Goal: Contribute content

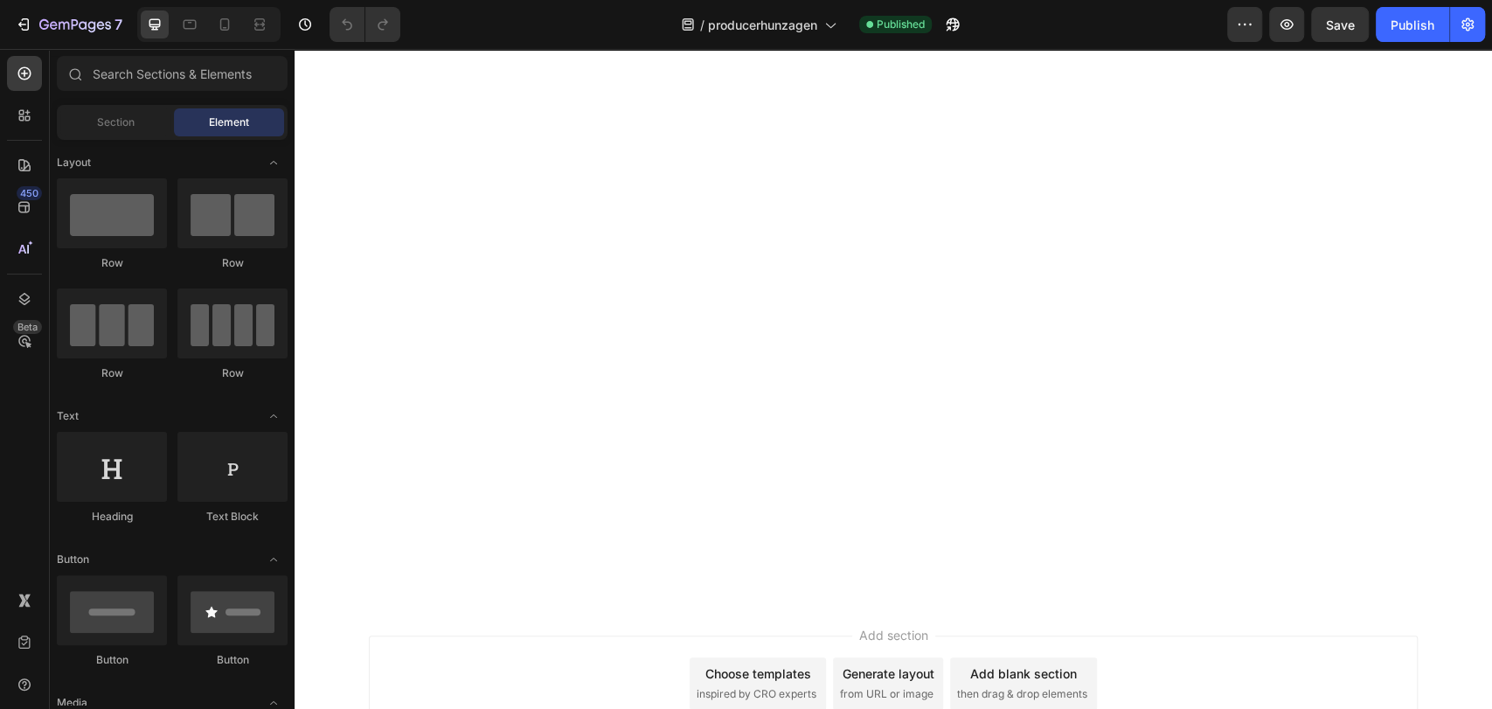
scroll to position [2623, 0]
click at [1247, 18] on icon "button" at bounding box center [1244, 24] width 17 height 17
click at [225, 21] on icon at bounding box center [224, 24] width 17 height 17
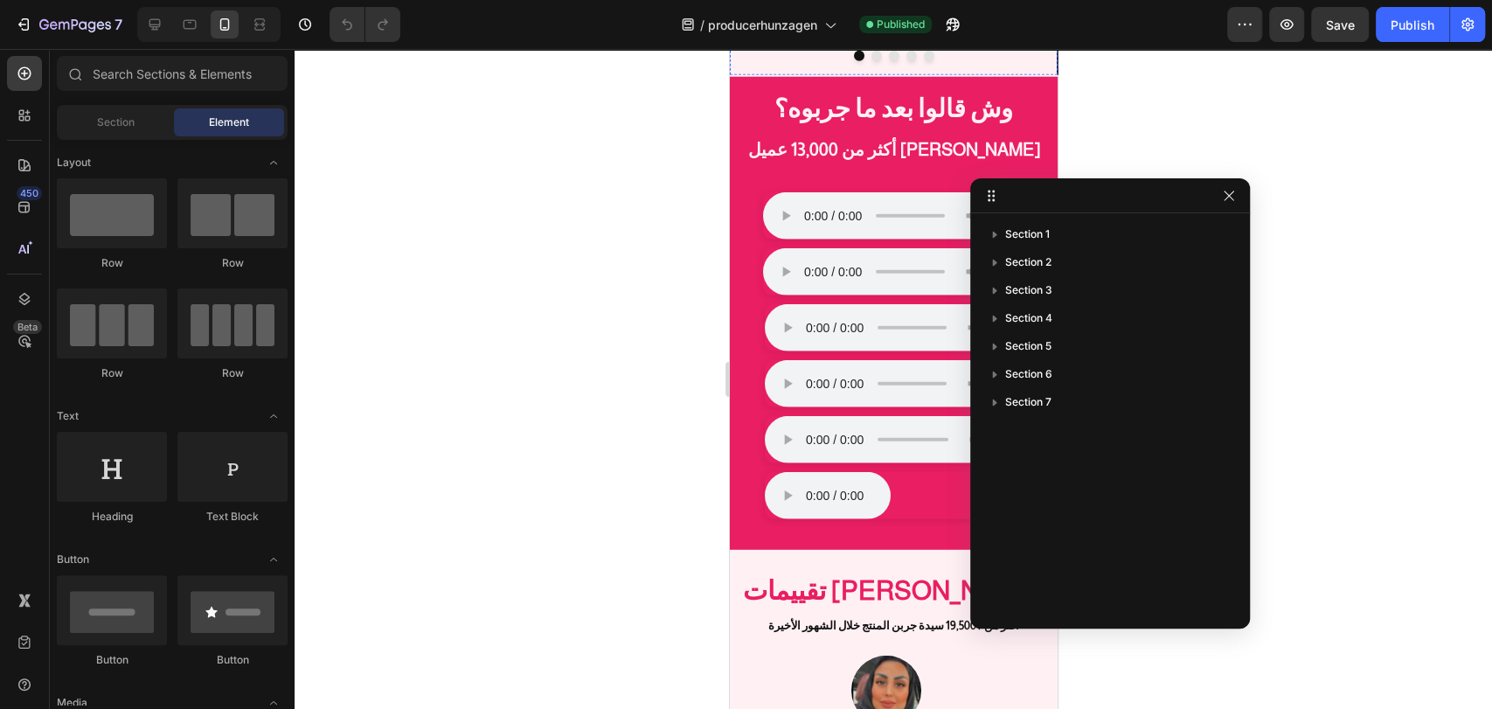
scroll to position [2241, 0]
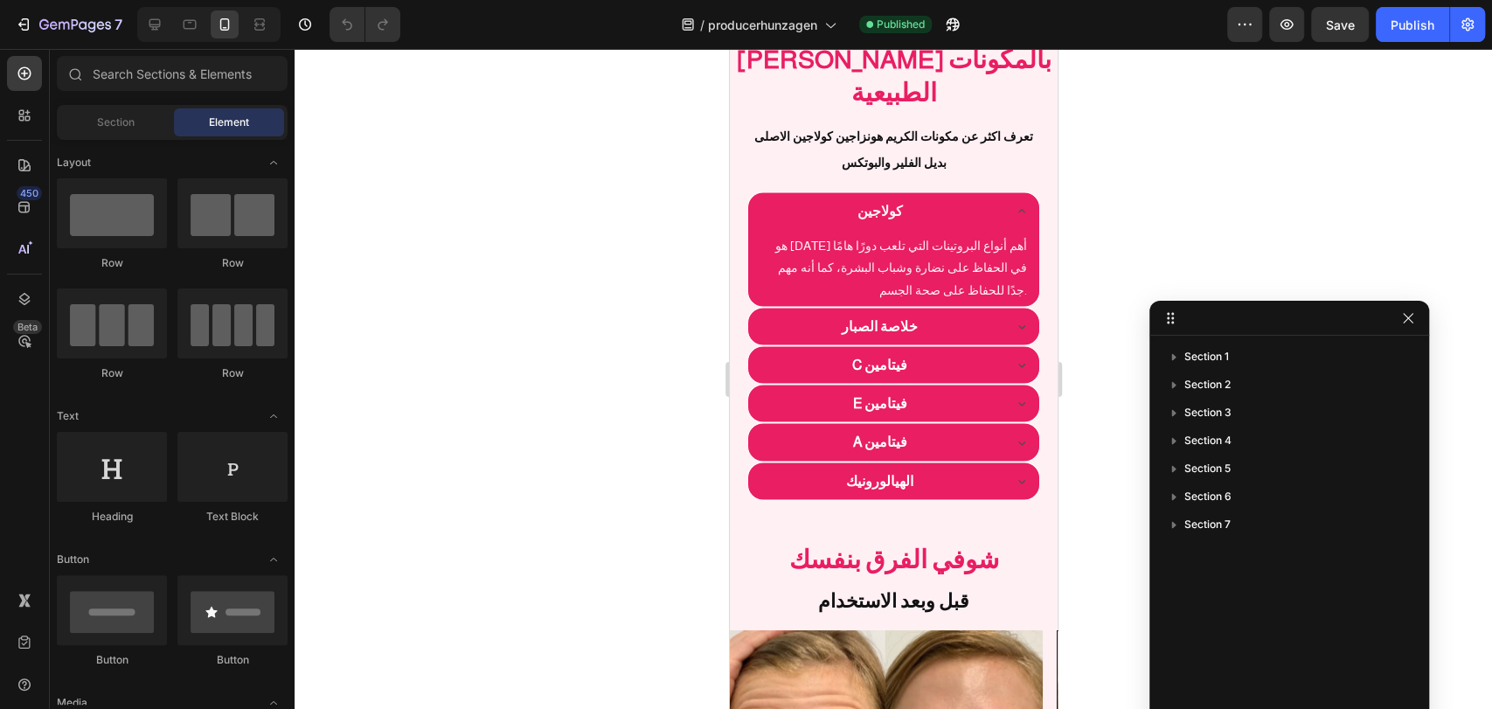
drag, startPoint x: 1093, startPoint y: 195, endPoint x: 1289, endPoint y: 263, distance: 207.3
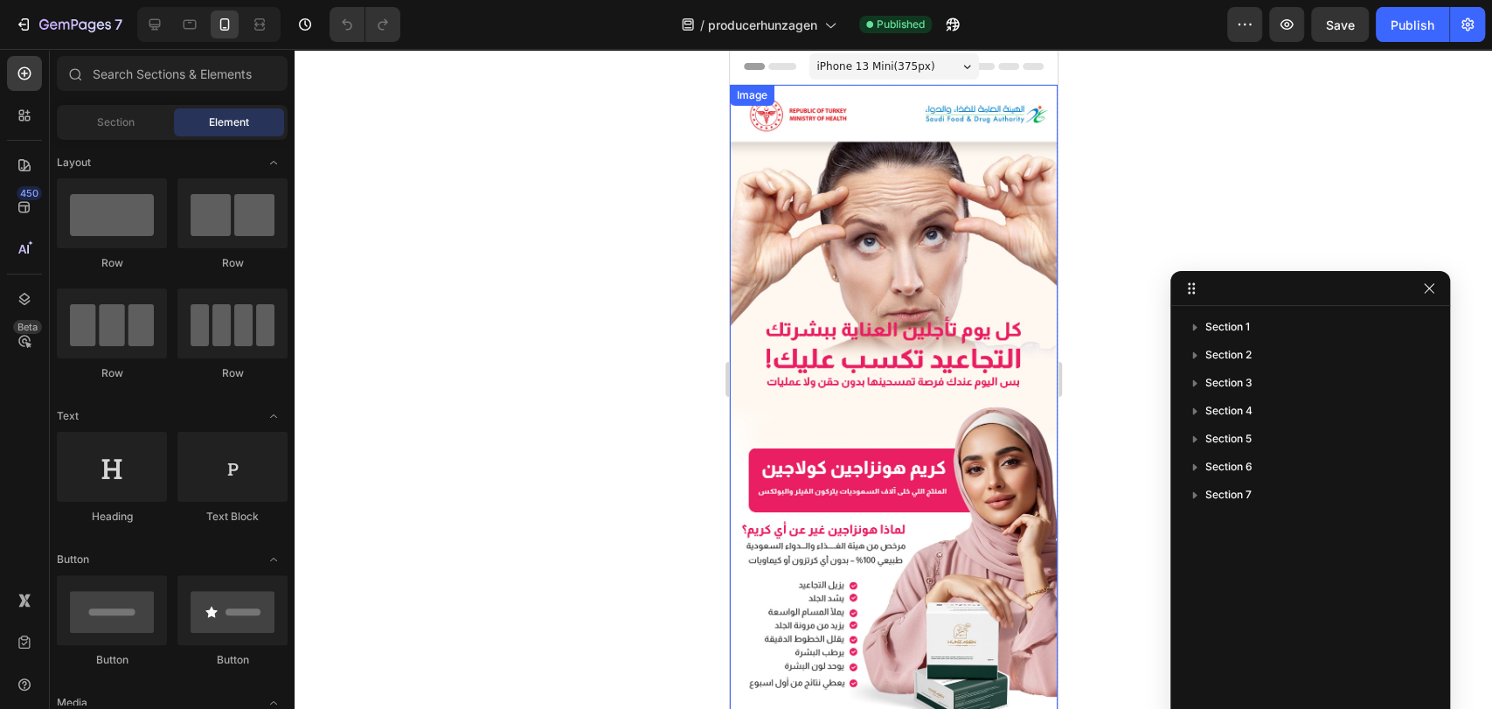
scroll to position [194, 0]
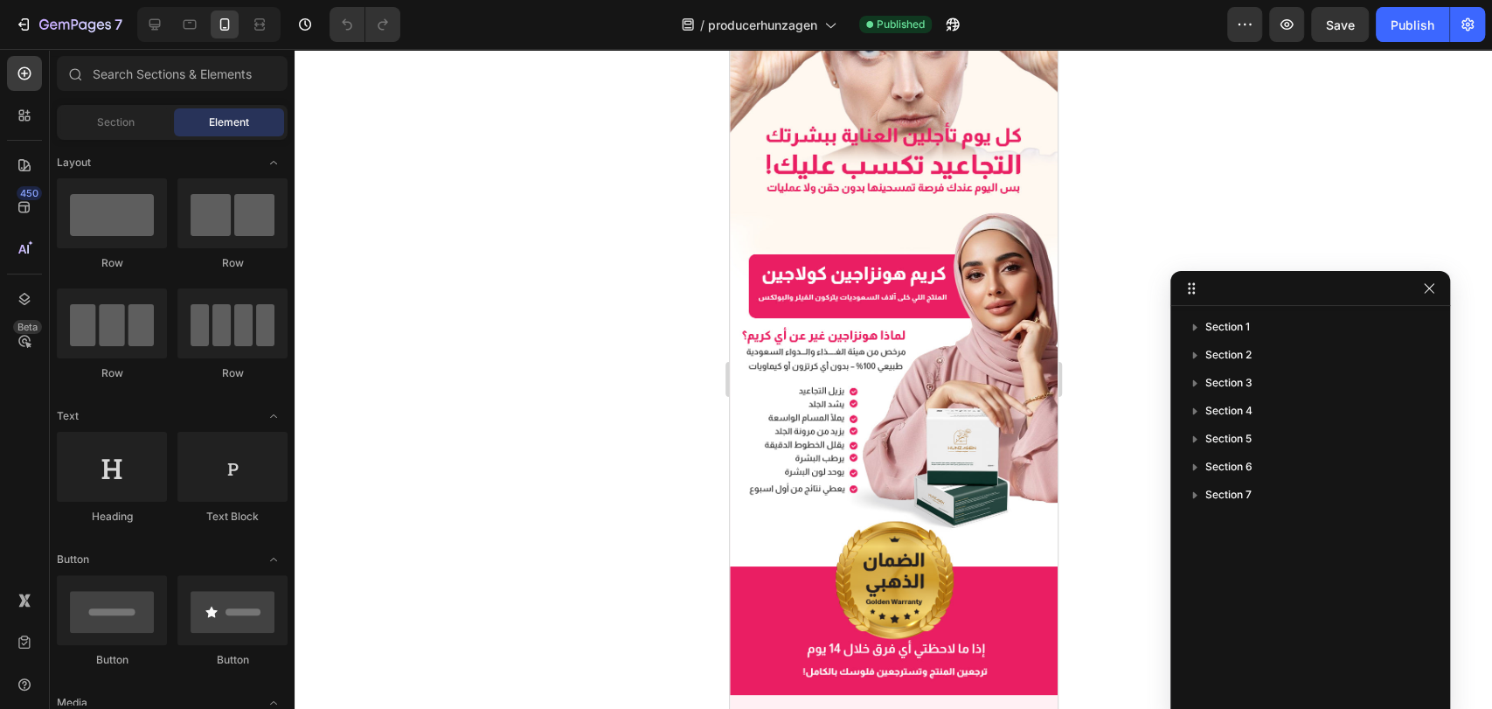
click at [1223, 15] on div "/ producerhunzagen Published" at bounding box center [820, 24] width 813 height 35
click at [1247, 17] on icon "button" at bounding box center [1244, 24] width 17 height 17
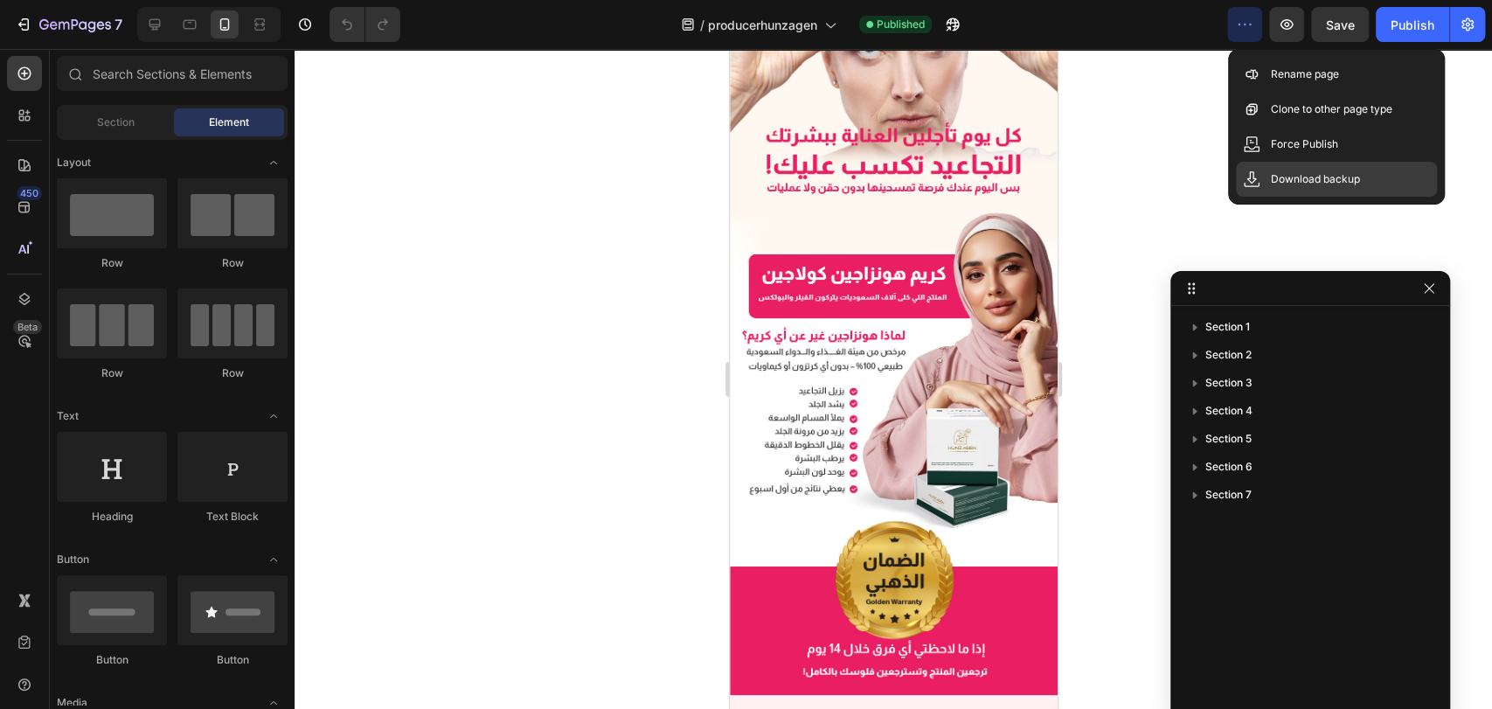
click at [1310, 174] on p "Download backup" at bounding box center [1315, 178] width 89 height 17
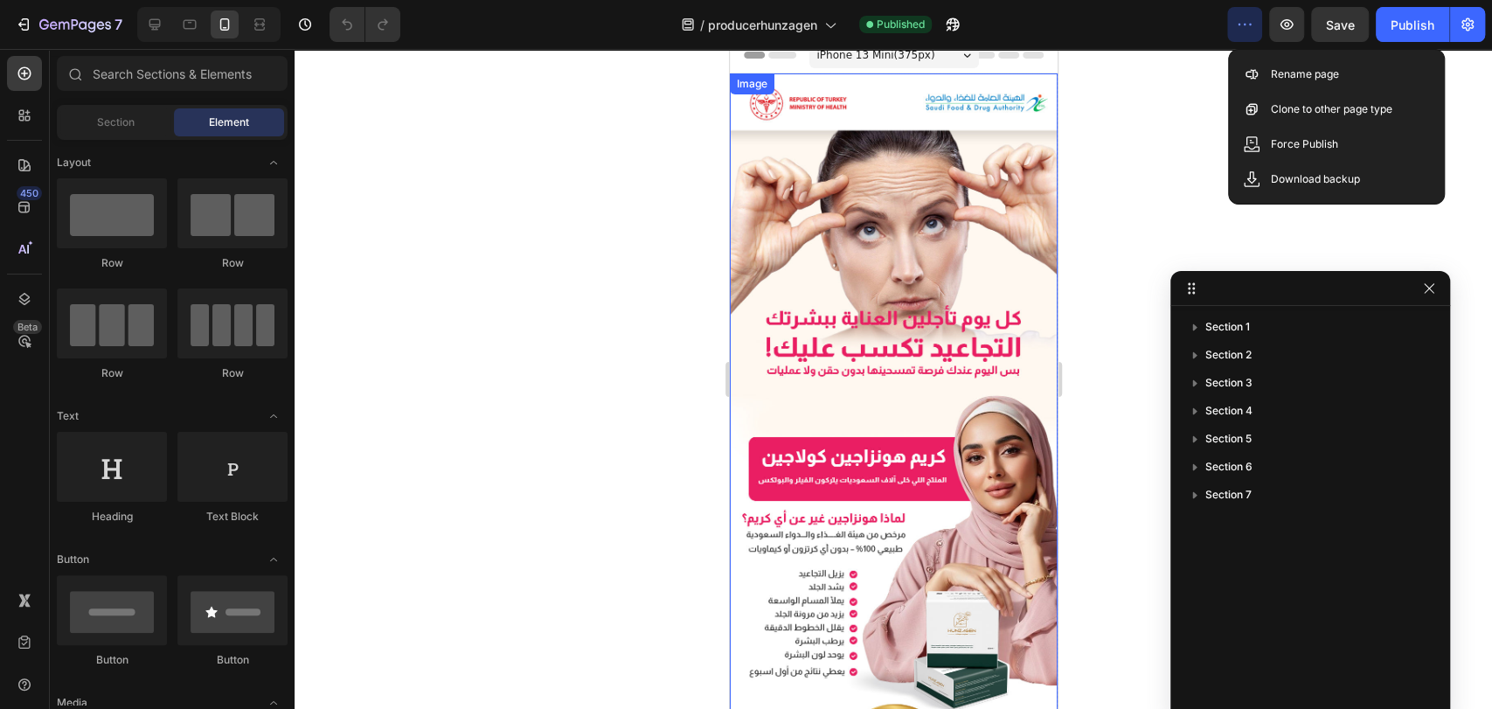
scroll to position [0, 0]
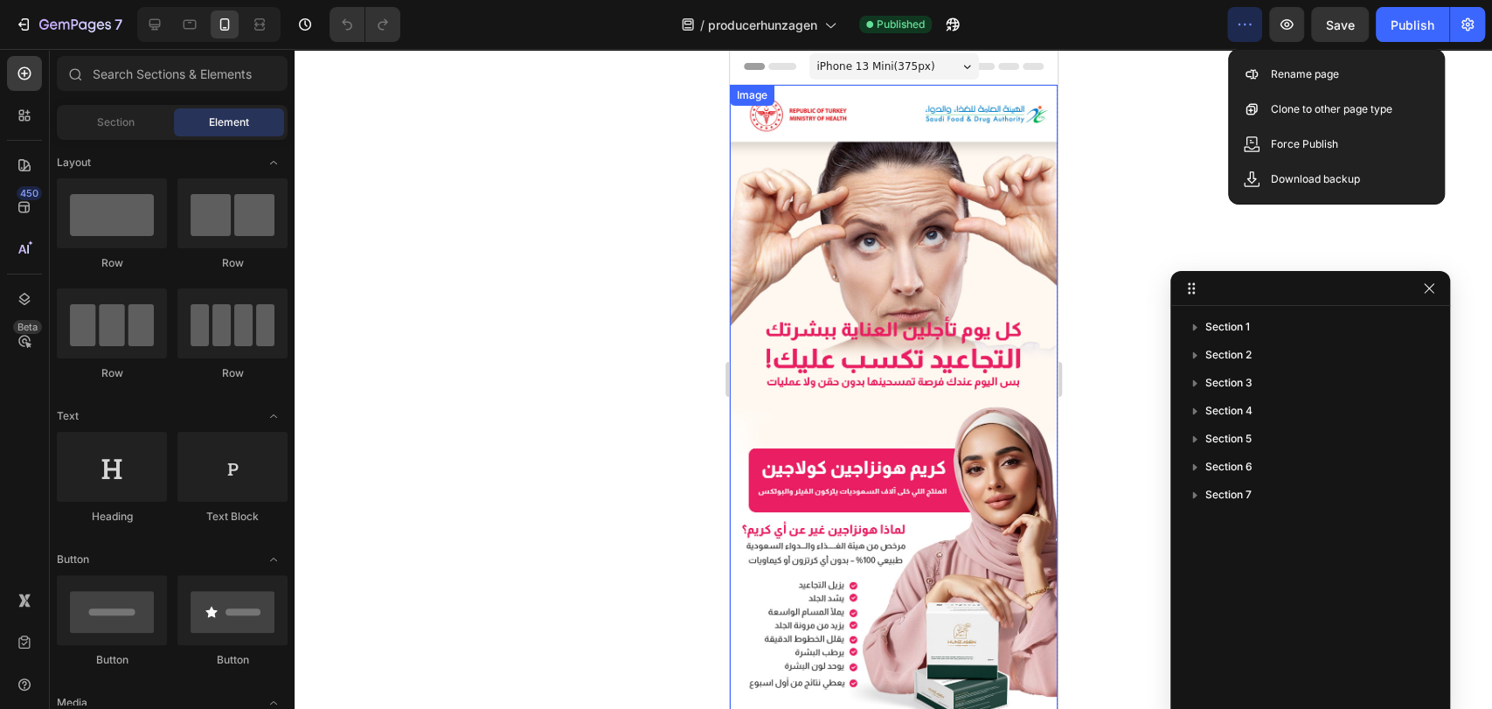
click at [867, 321] on img at bounding box center [893, 487] width 328 height 804
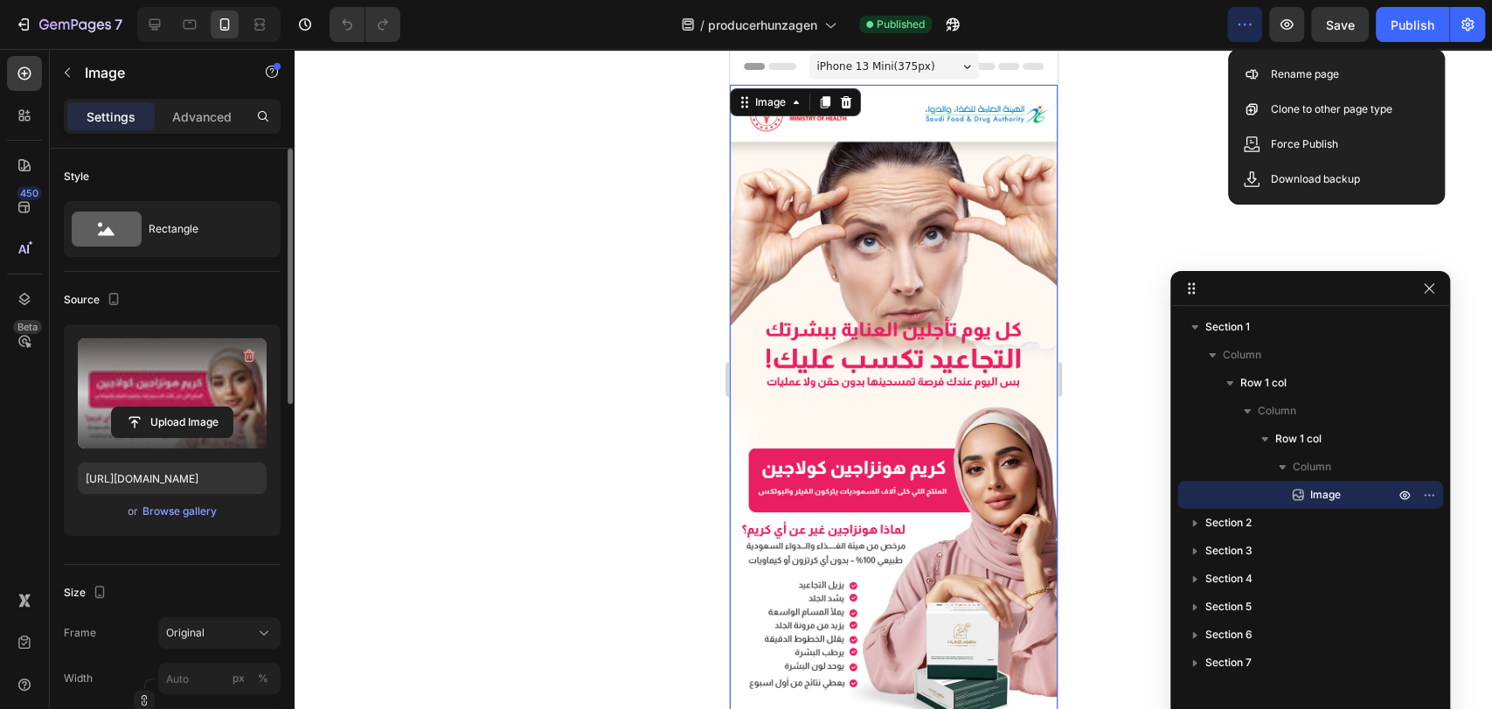
click at [184, 359] on label at bounding box center [172, 393] width 189 height 110
click at [184, 407] on input "file" at bounding box center [172, 422] width 121 height 30
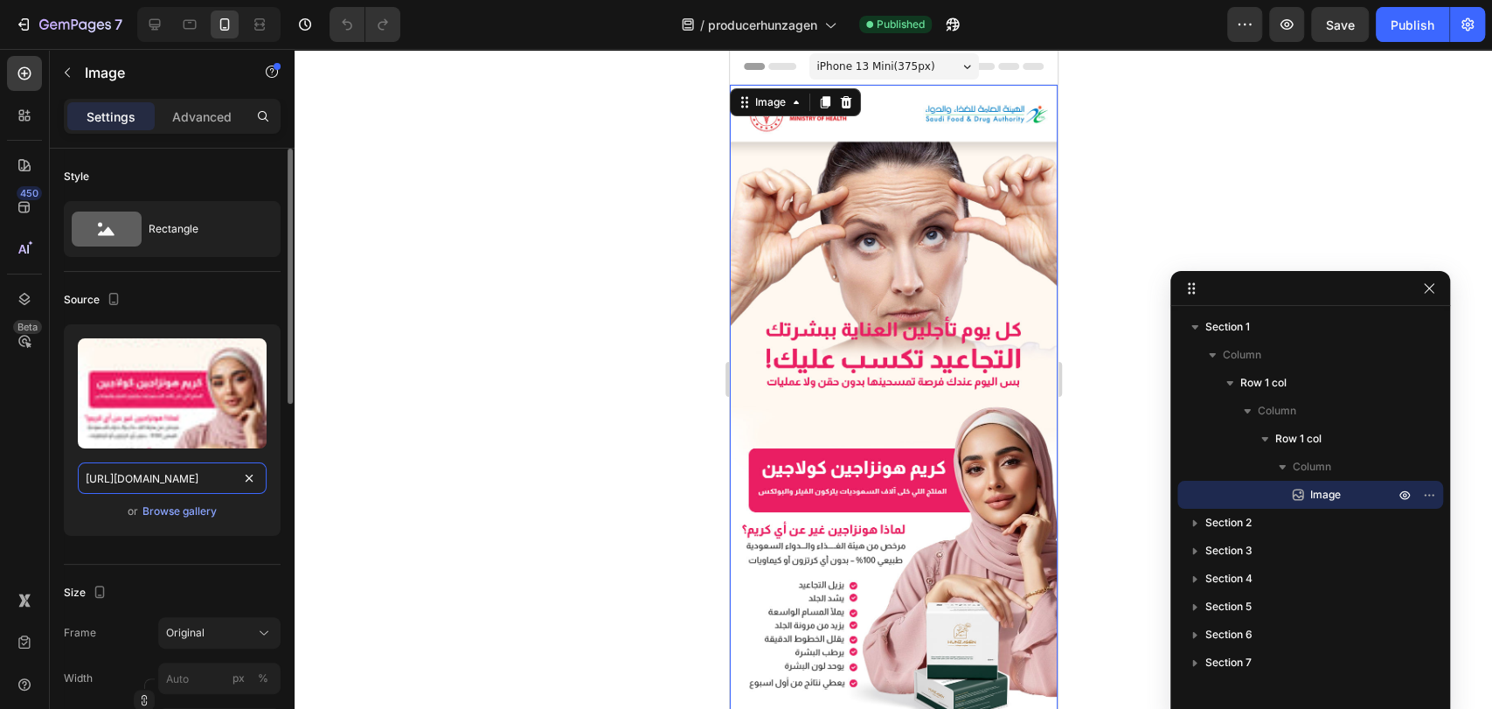
click at [196, 483] on input "[URL][DOMAIN_NAME]" at bounding box center [172, 477] width 189 height 31
click at [181, 516] on div "Browse gallery" at bounding box center [179, 512] width 74 height 16
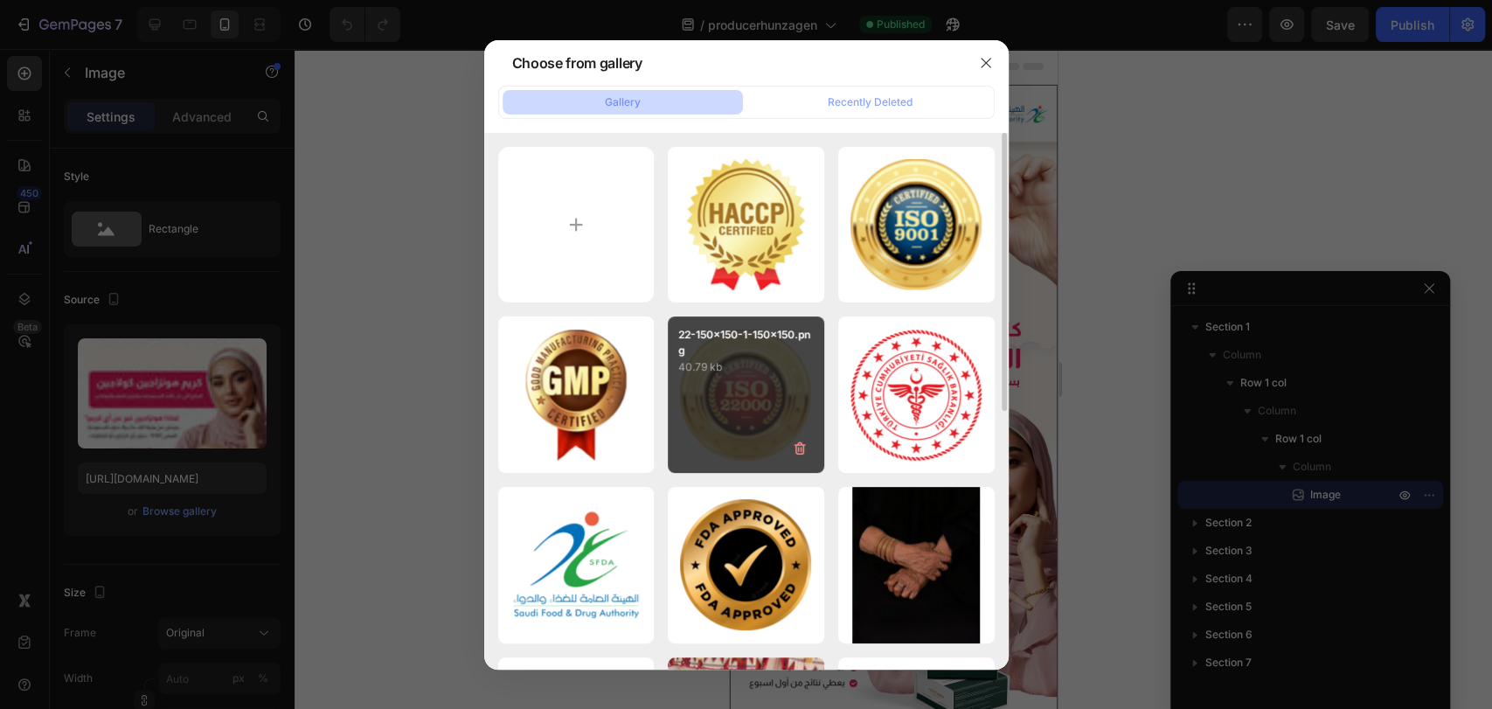
type input "C:\fakepath\1.jpg"
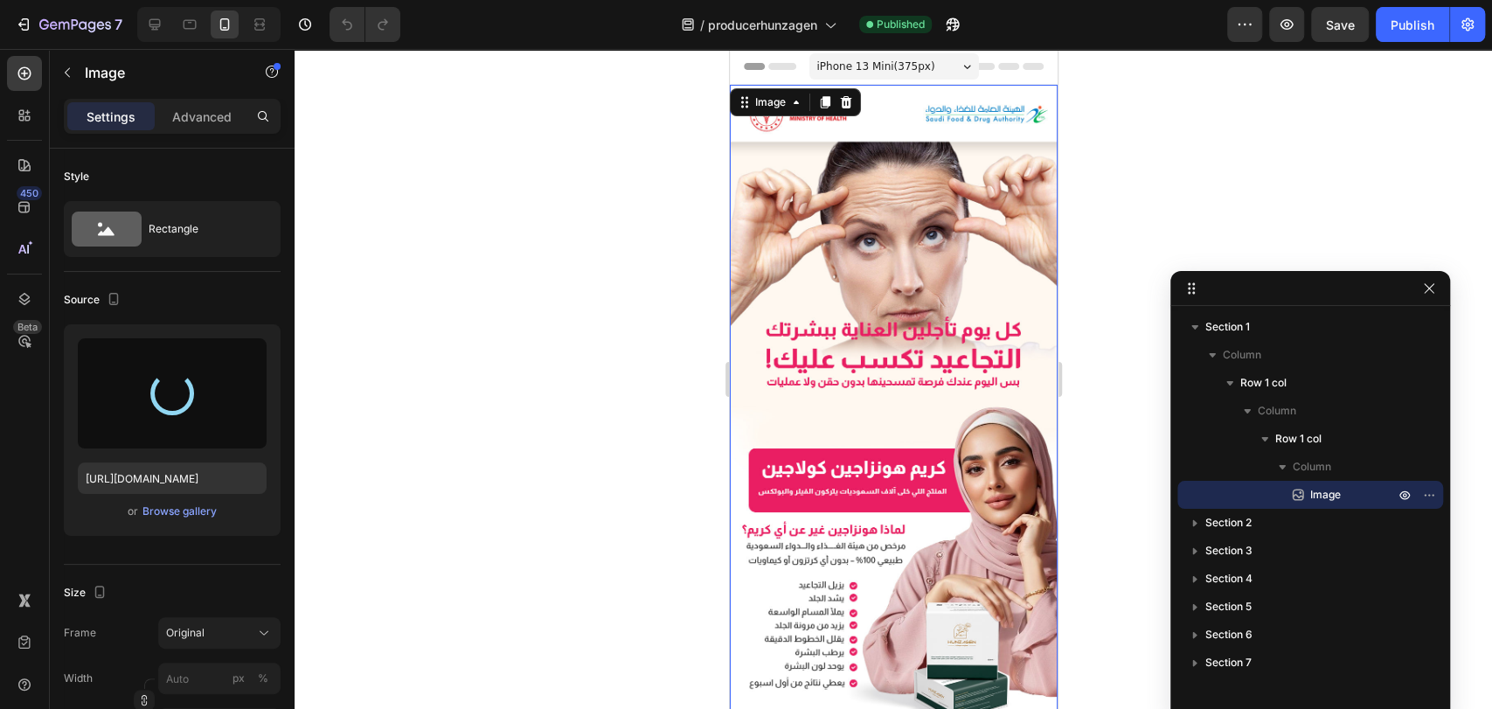
type input "[URL][DOMAIN_NAME]"
